Goal: Check status: Check status

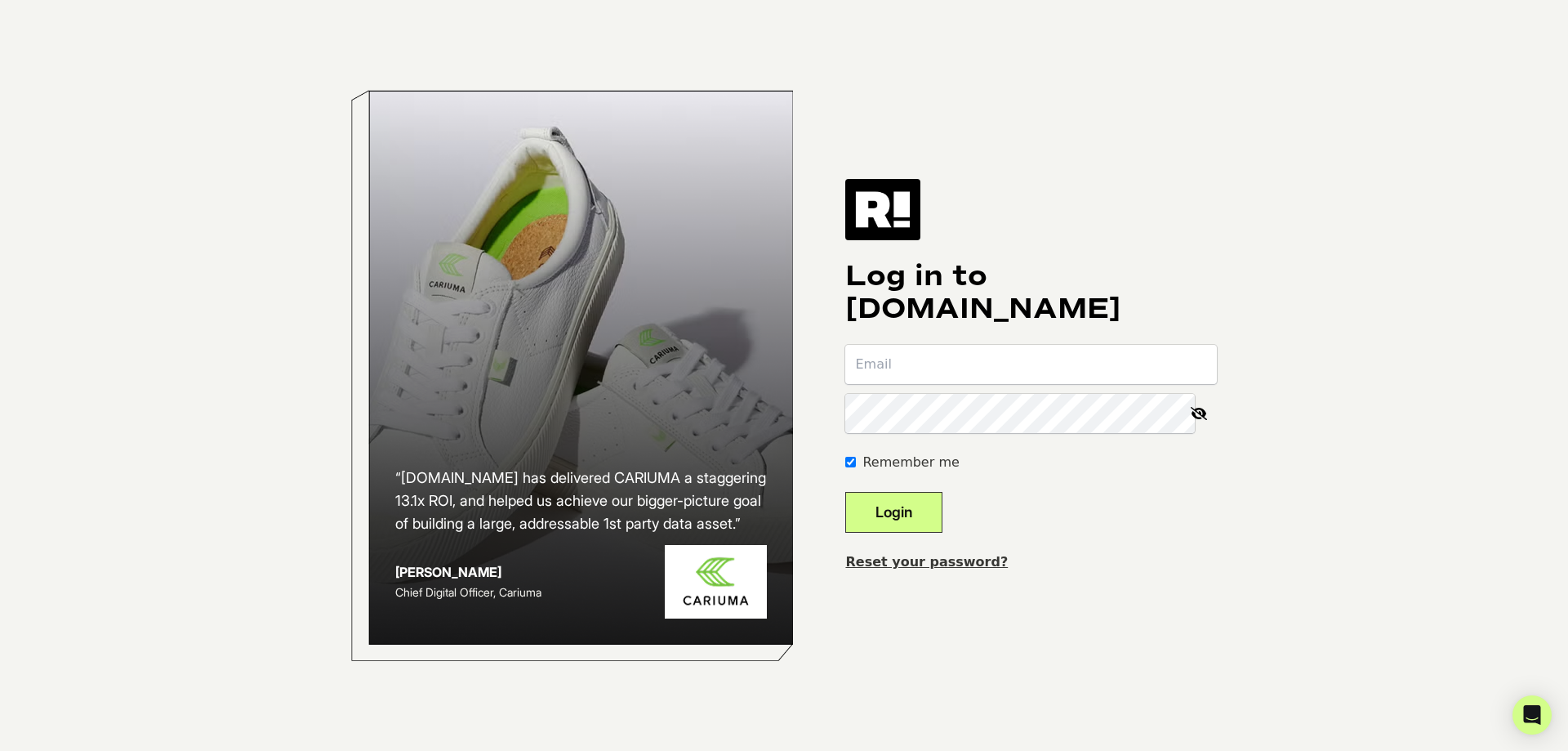
type input "[PERSON_NAME][EMAIL_ADDRESS][PERSON_NAME][DOMAIN_NAME]"
click at [971, 354] on input "[PERSON_NAME][EMAIL_ADDRESS][PERSON_NAME][DOMAIN_NAME]" at bounding box center [1031, 365] width 371 height 39
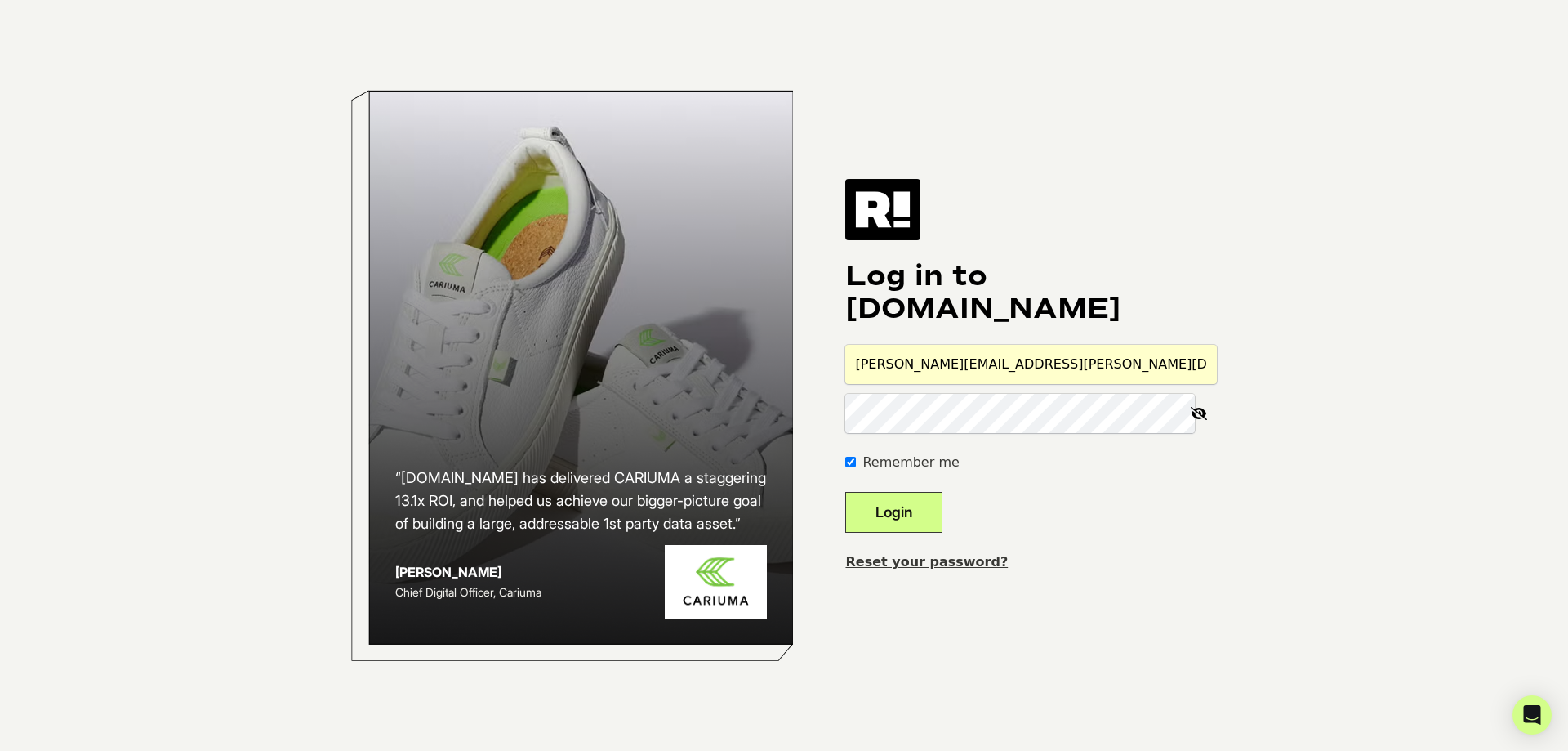
click at [933, 516] on button "Login" at bounding box center [893, 512] width 97 height 41
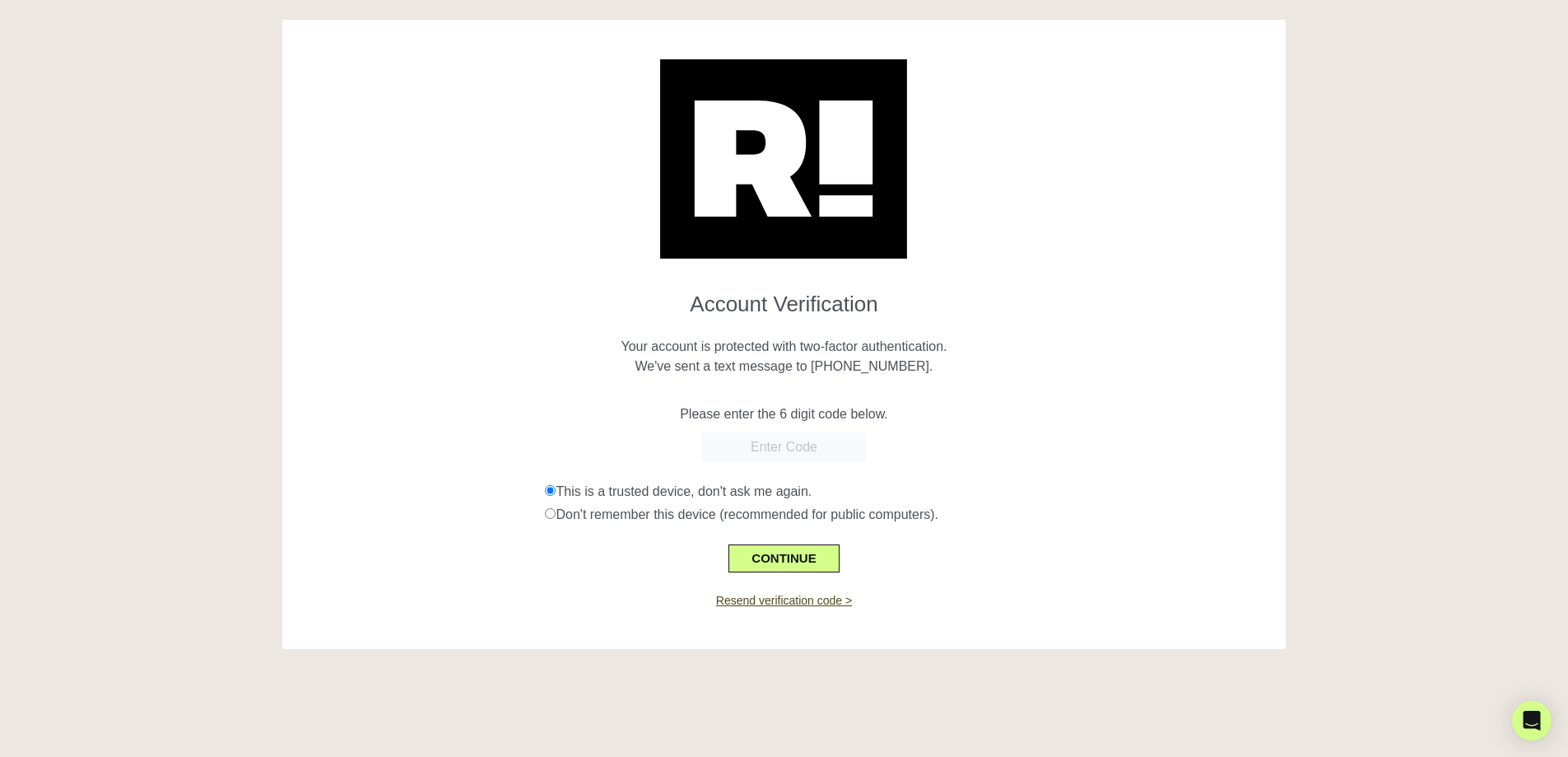
click at [807, 450] on input "text" at bounding box center [784, 447] width 165 height 30
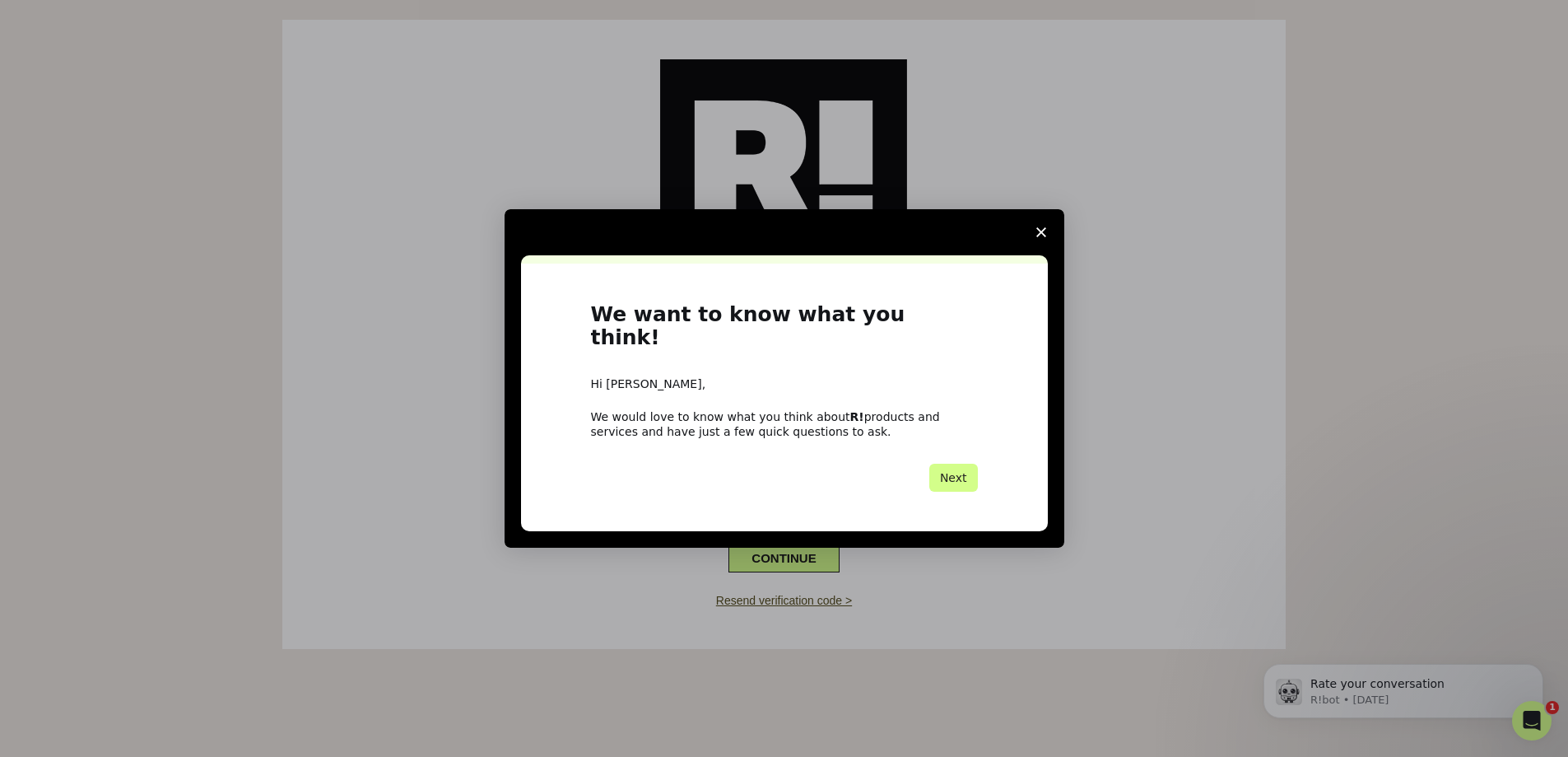
click at [1046, 242] on span "Close survey" at bounding box center [1042, 232] width 46 height 46
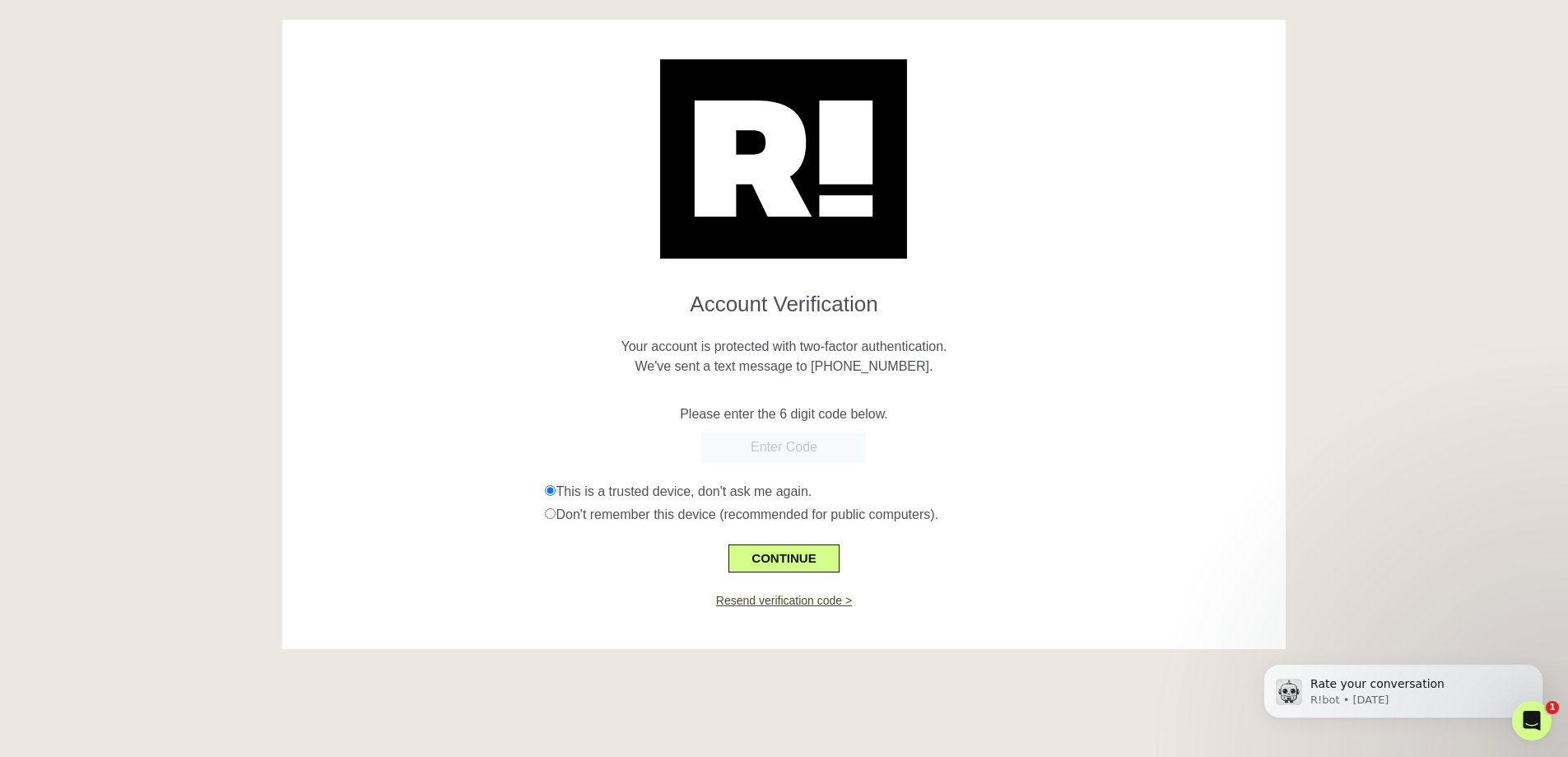
click at [761, 439] on input "text" at bounding box center [784, 447] width 165 height 30
type input "946564"
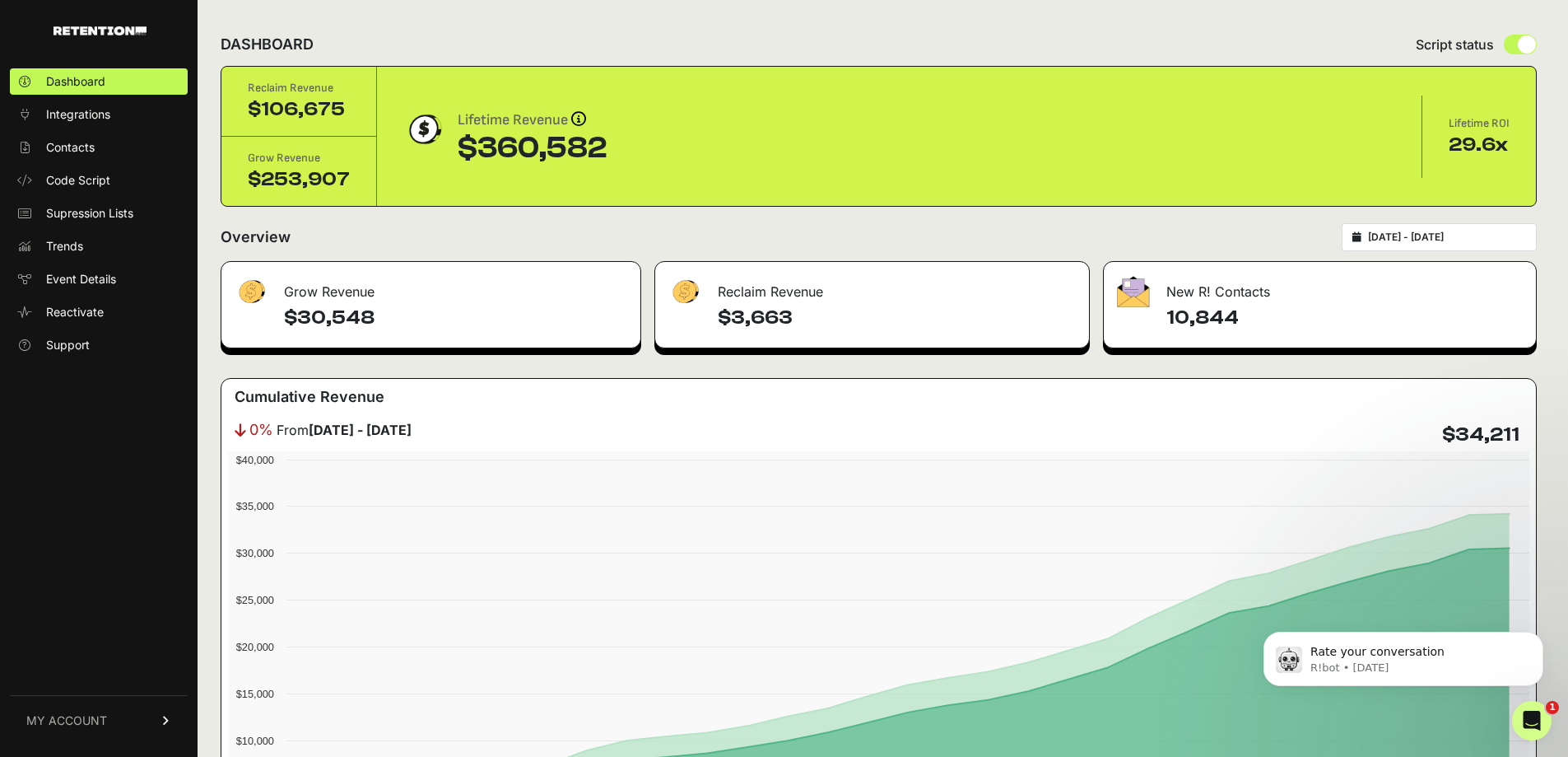
type input "[DATE]"
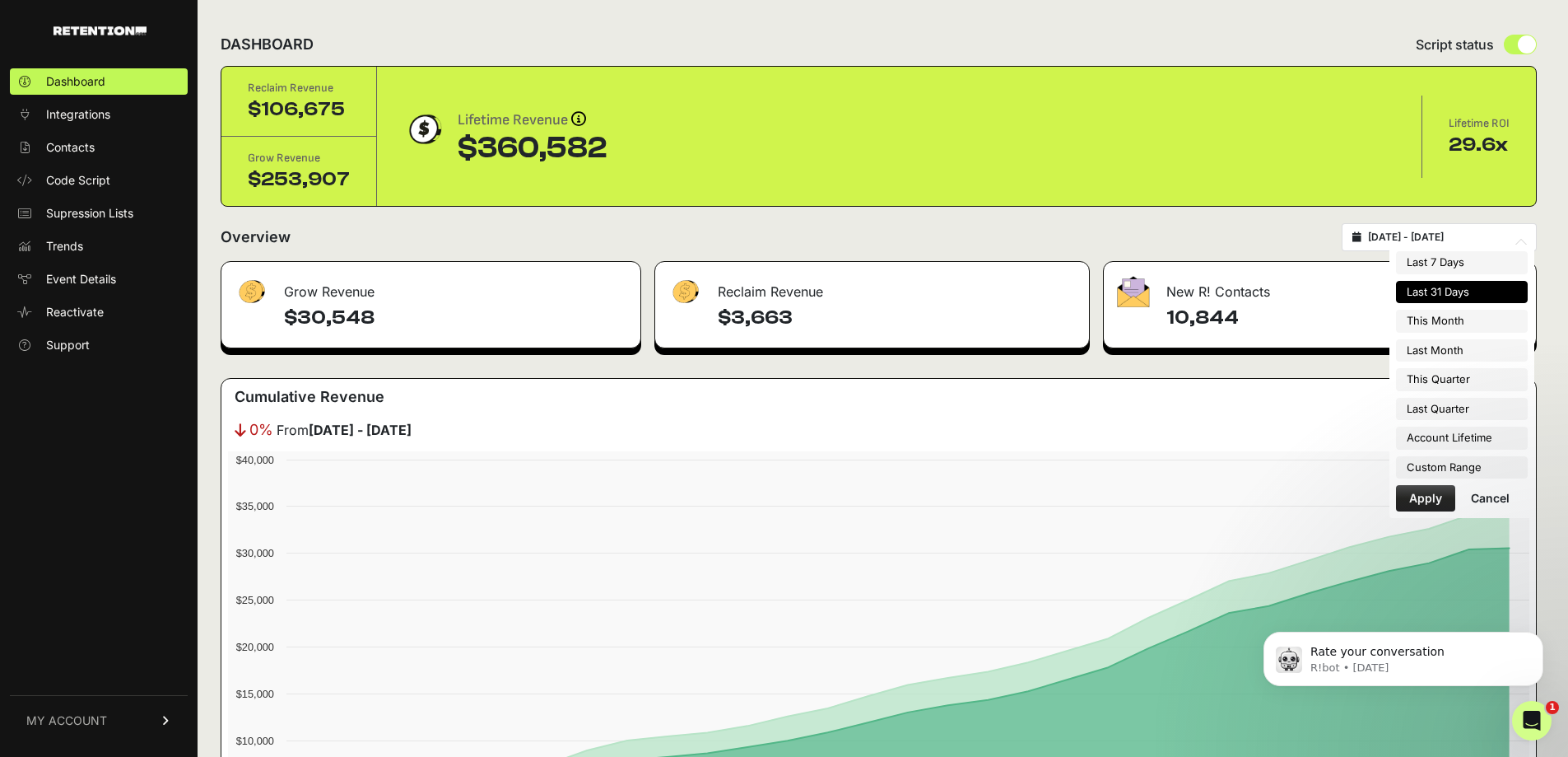
click at [1497, 237] on input "[DATE] - [DATE]" at bounding box center [1447, 236] width 158 height 13
type input "2025-09-01"
type input "2025-09-30"
type input "2025-08-02"
type input "2025-09-01"
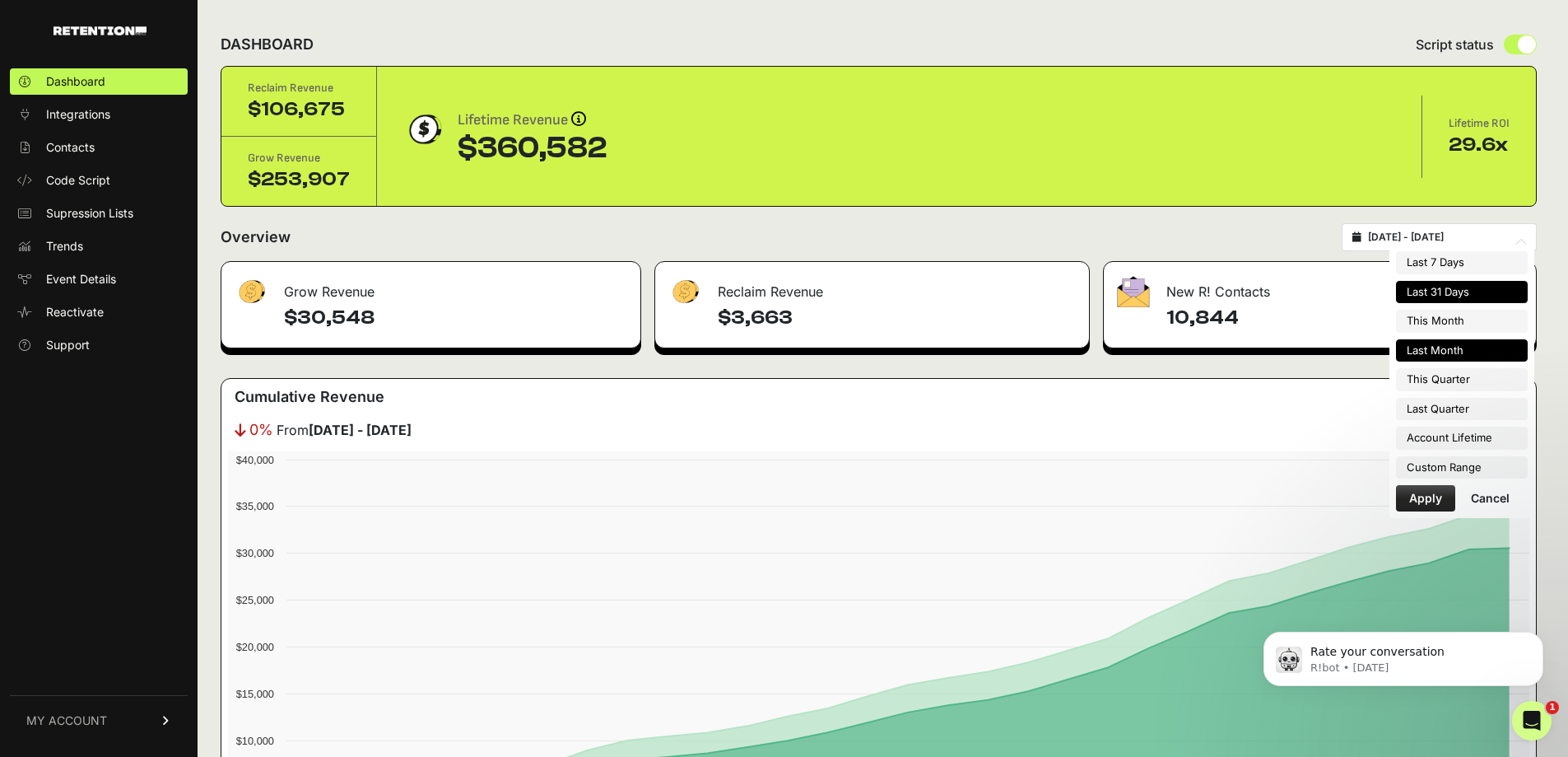
type input "2025-08-01"
type input "2025-08-31"
type input "2025-08-02"
type input "2025-09-01"
type input "2025-07-01"
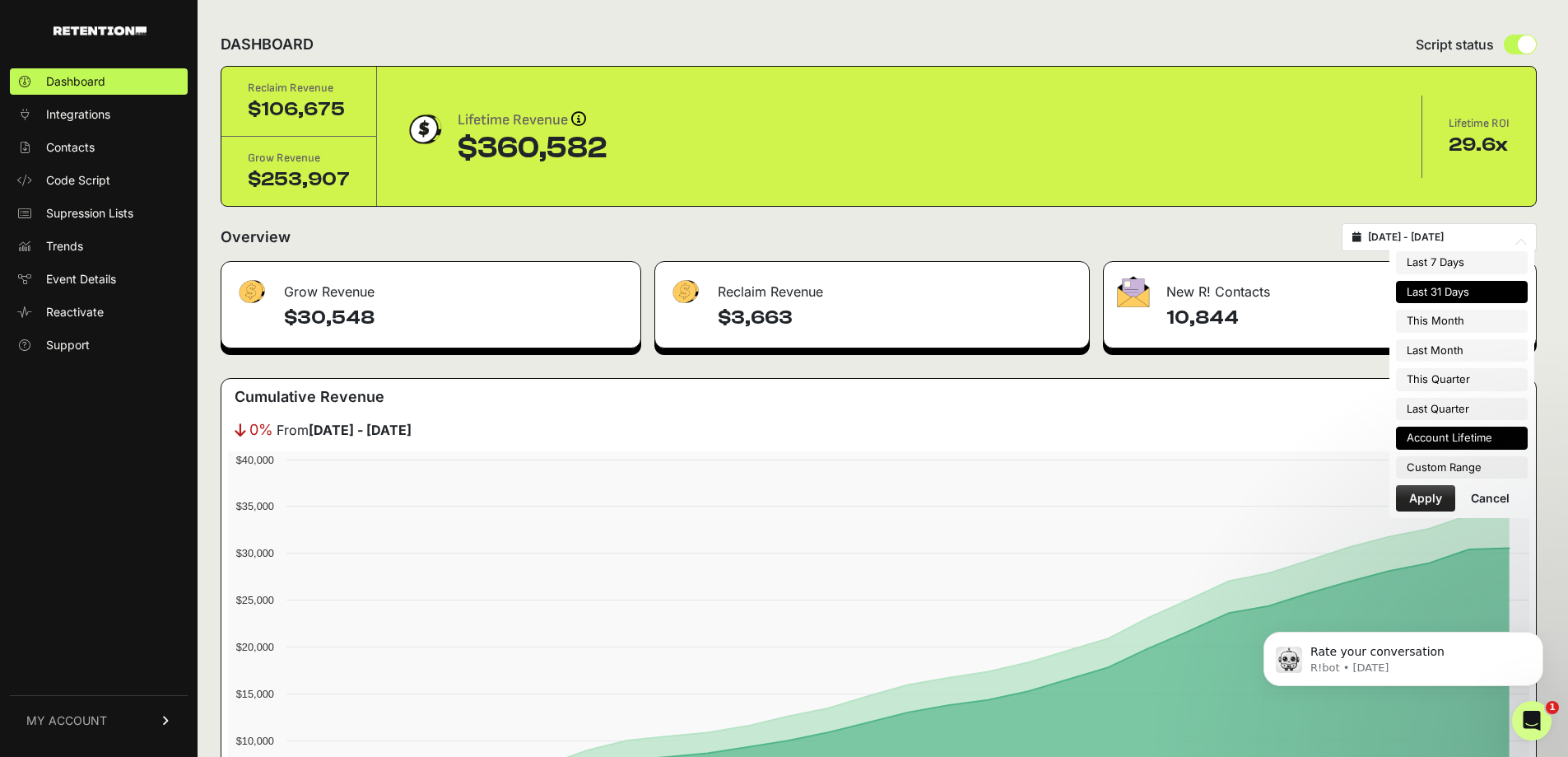
type input "2025-09-30"
type input "2025-08-02"
type input "2025-09-01"
type input "2025-04-01"
type input "2025-06-30"
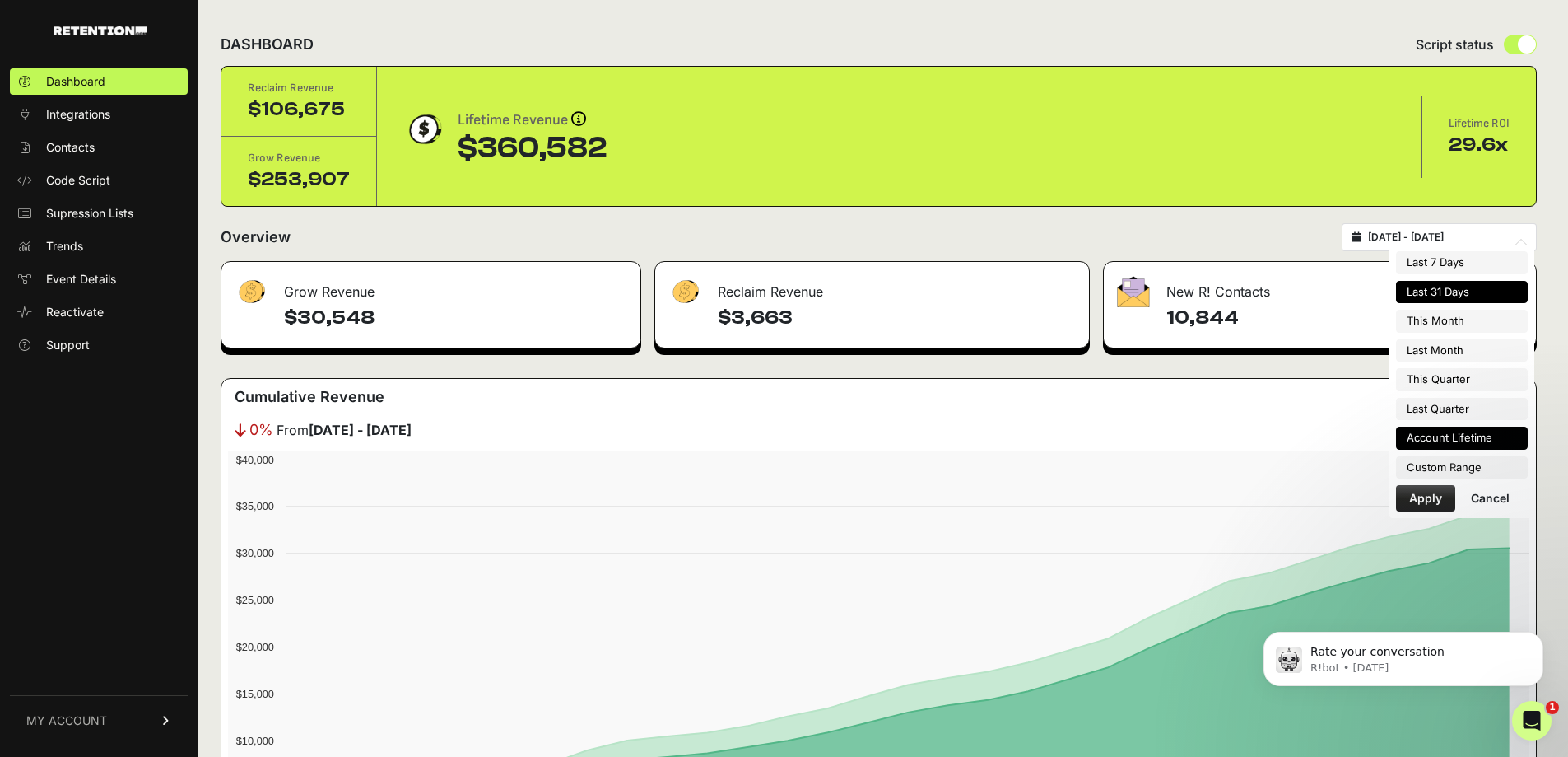
type input "2025-08-02"
type input "2025-09-01"
click at [1461, 465] on li "Custom Range" at bounding box center [1462, 467] width 132 height 23
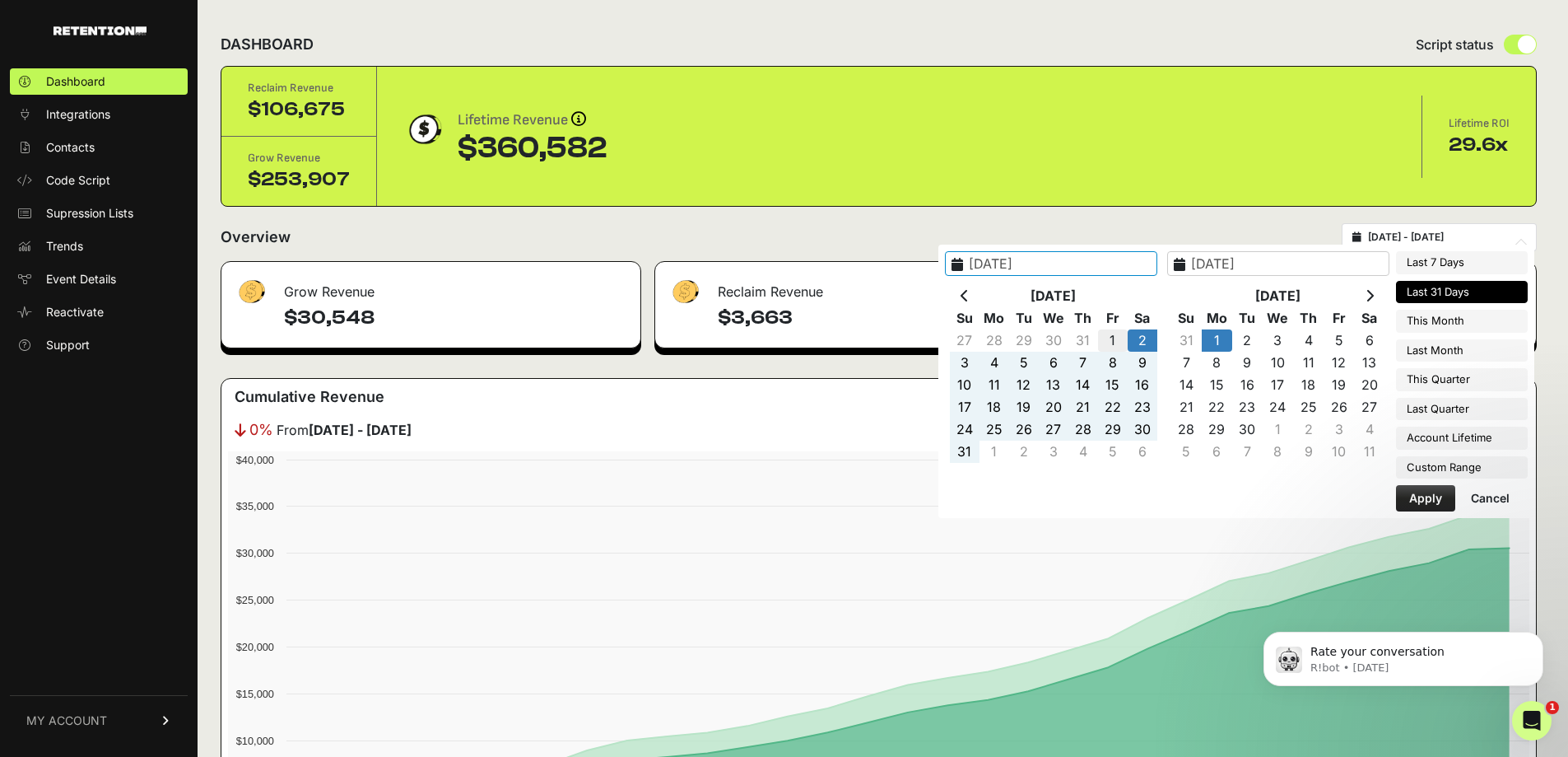
type input "2025-08-01"
type input "2025-08-31"
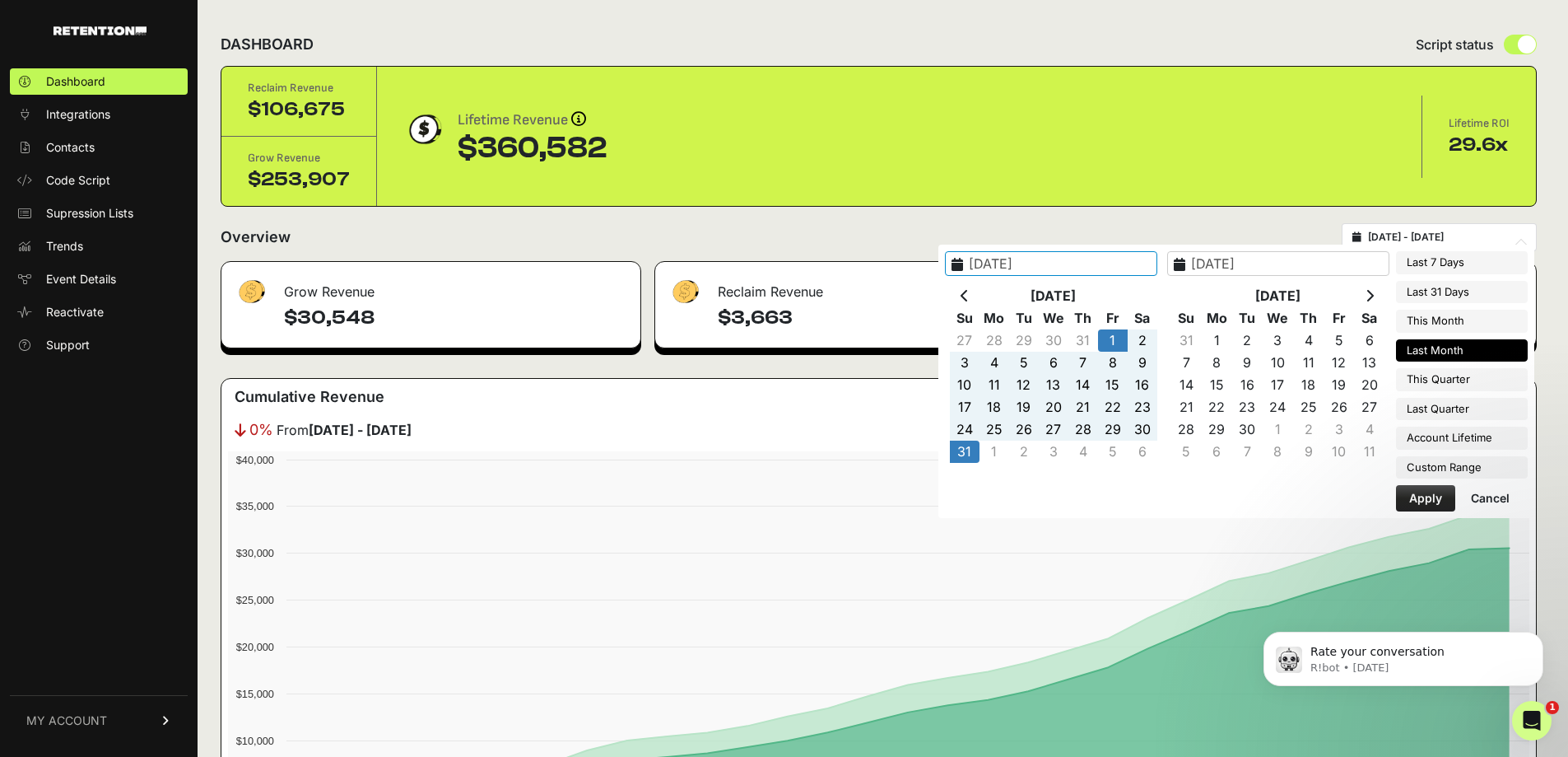
type input "2025-08-01"
click at [1433, 503] on button "Apply" at bounding box center [1426, 498] width 60 height 26
type input "2025-08-01 - 2025-08-31"
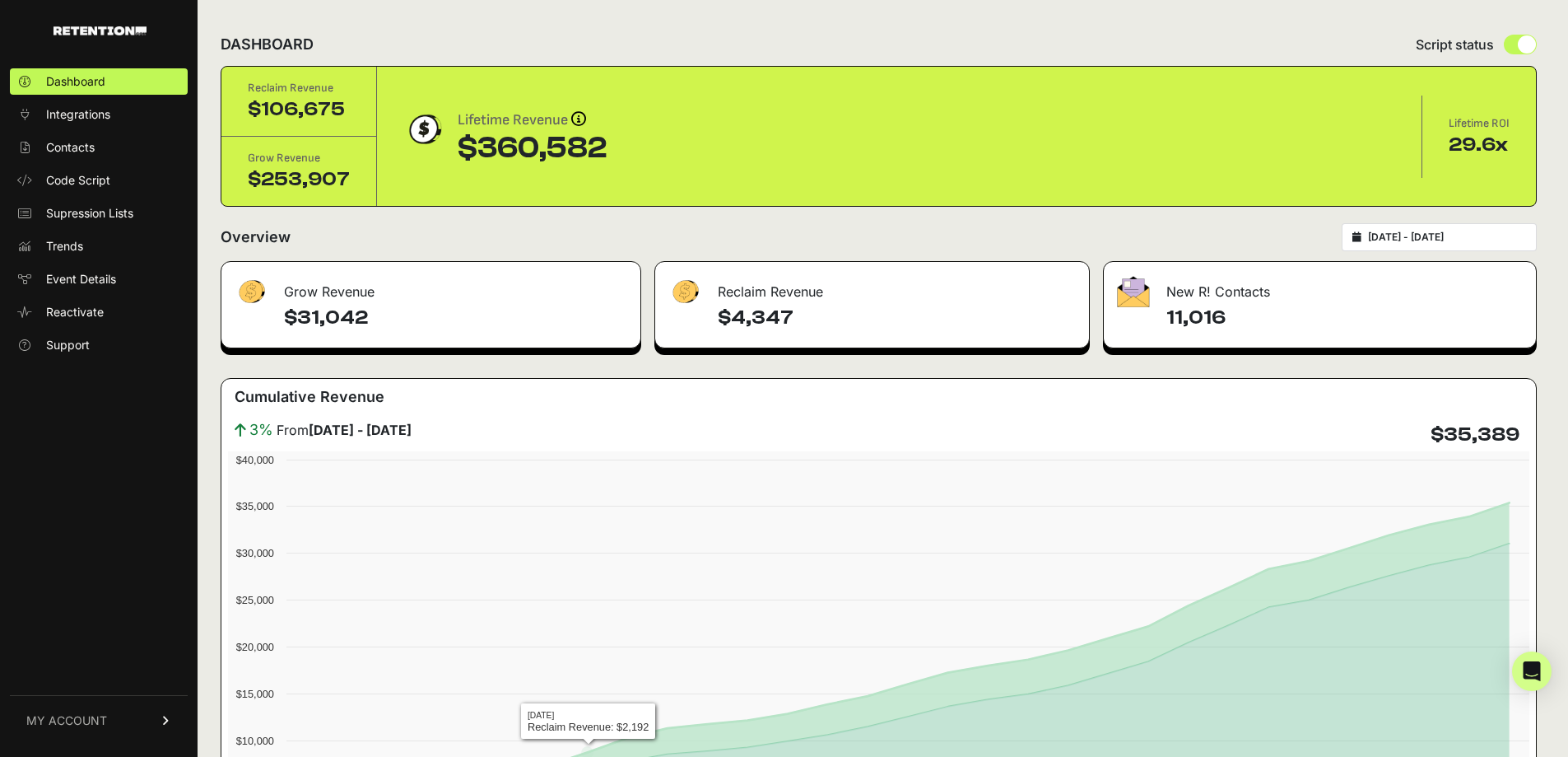
click at [327, 318] on h4 "$31,042" at bounding box center [456, 317] width 344 height 26
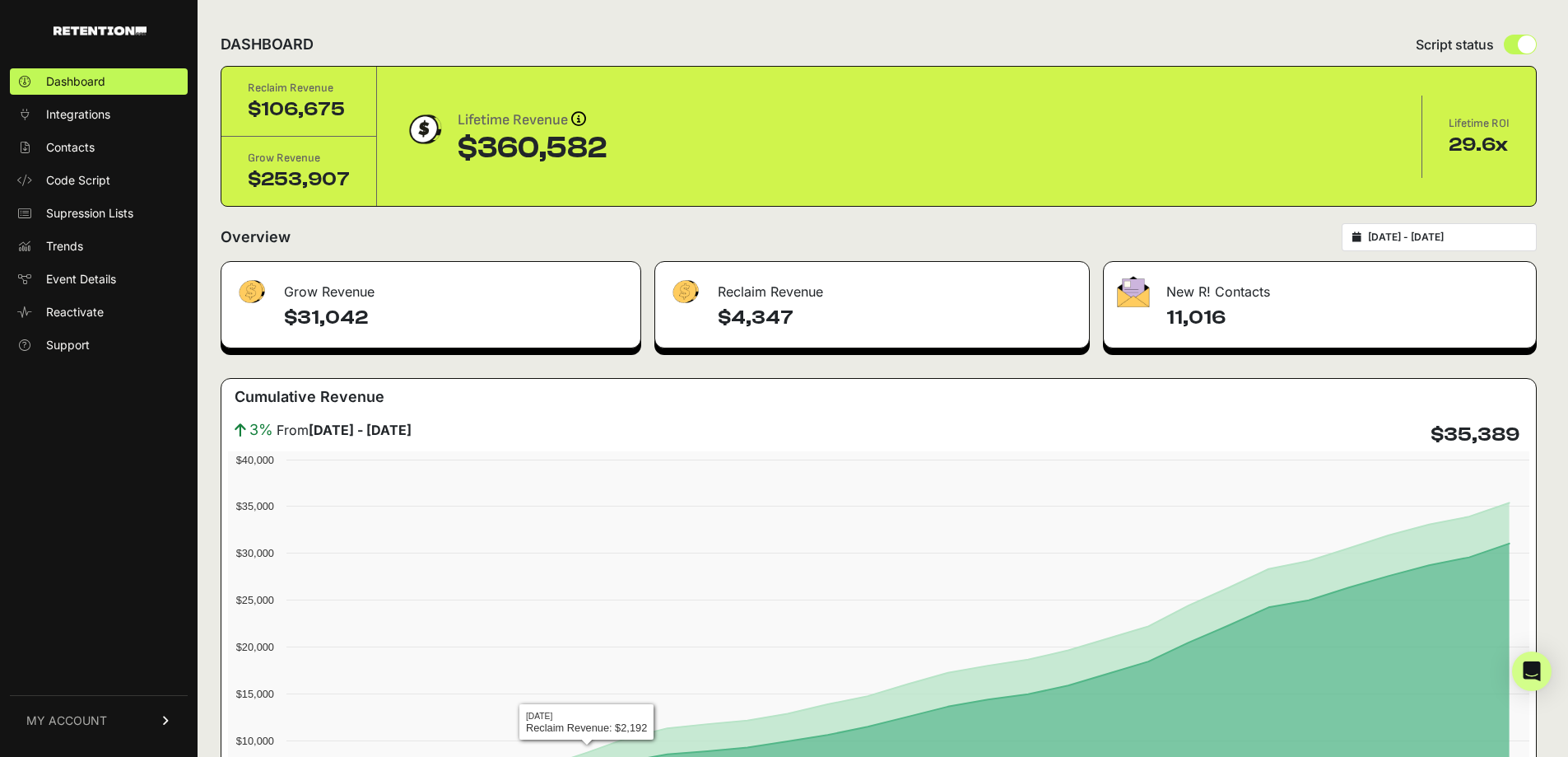
click at [327, 318] on h4 "$31,042" at bounding box center [456, 317] width 344 height 26
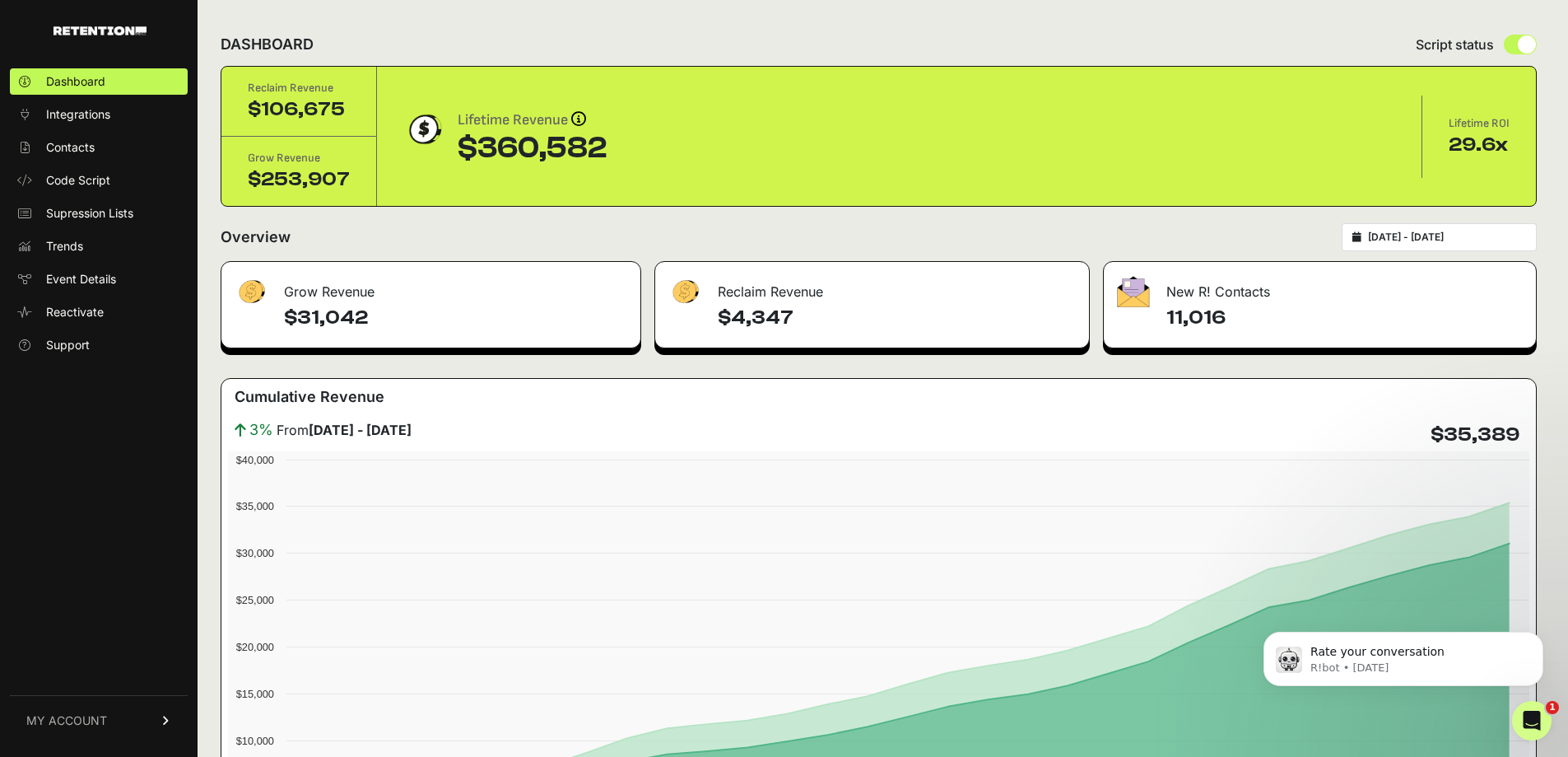
click at [743, 310] on h4 "$4,347" at bounding box center [896, 317] width 358 height 26
copy div "$4,347"
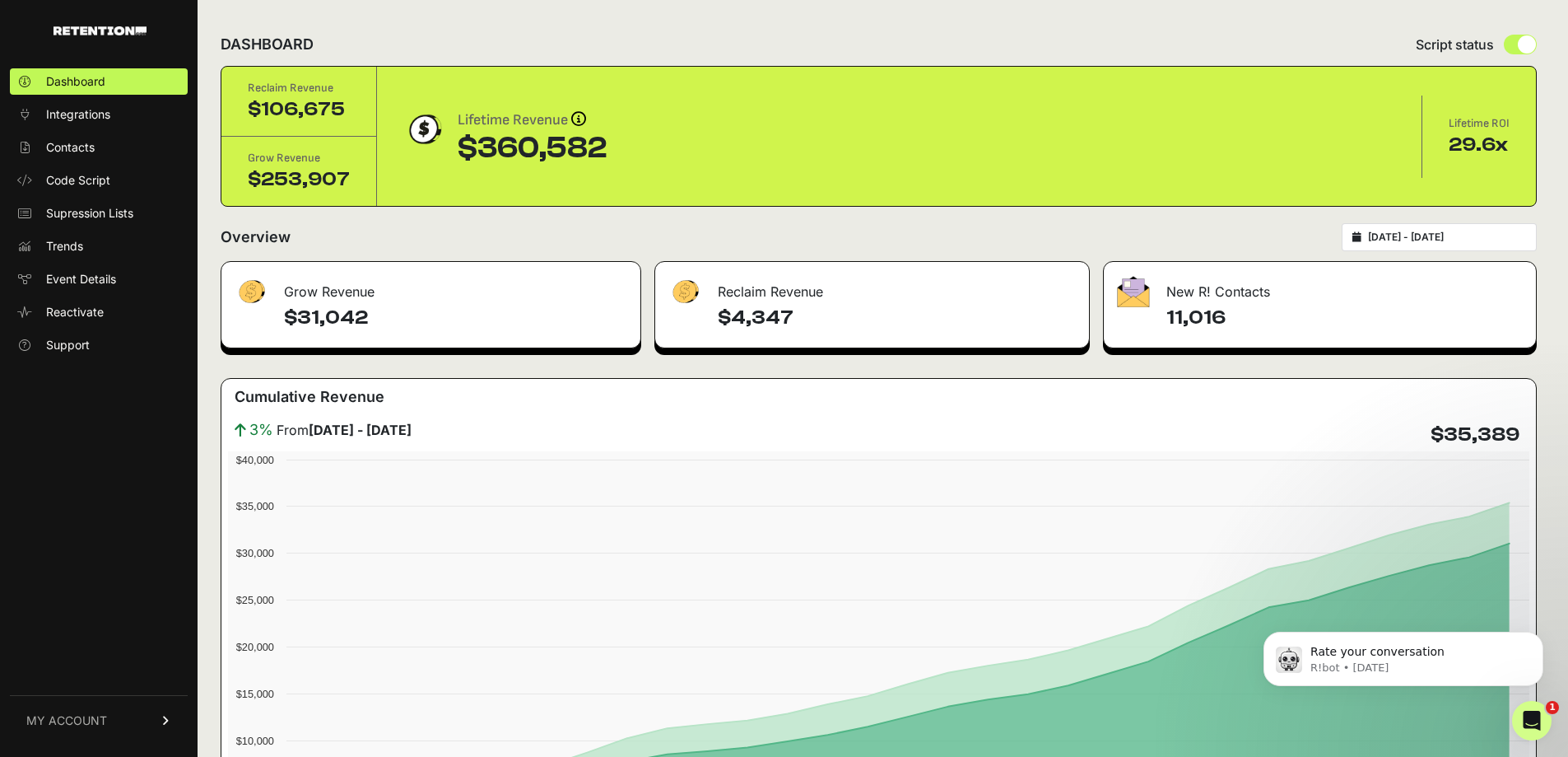
click at [1201, 318] on h4 "11,016" at bounding box center [1344, 317] width 356 height 26
copy div "11,016"
